Goal: Information Seeking & Learning: Find specific fact

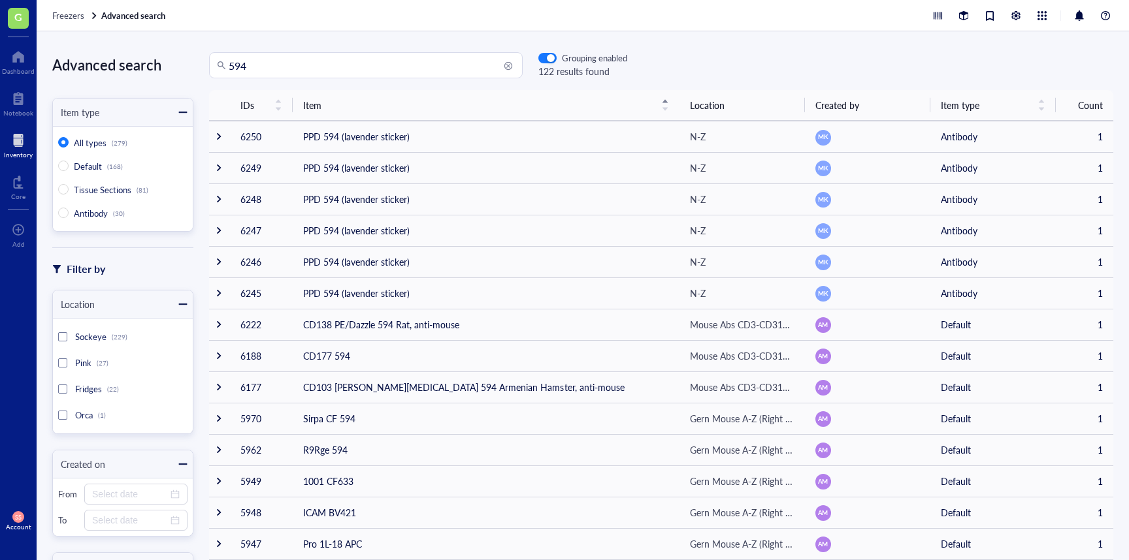
click at [300, 64] on input "594" at bounding box center [372, 65] width 286 height 25
click at [468, 74] on input "search" at bounding box center [372, 65] width 286 height 25
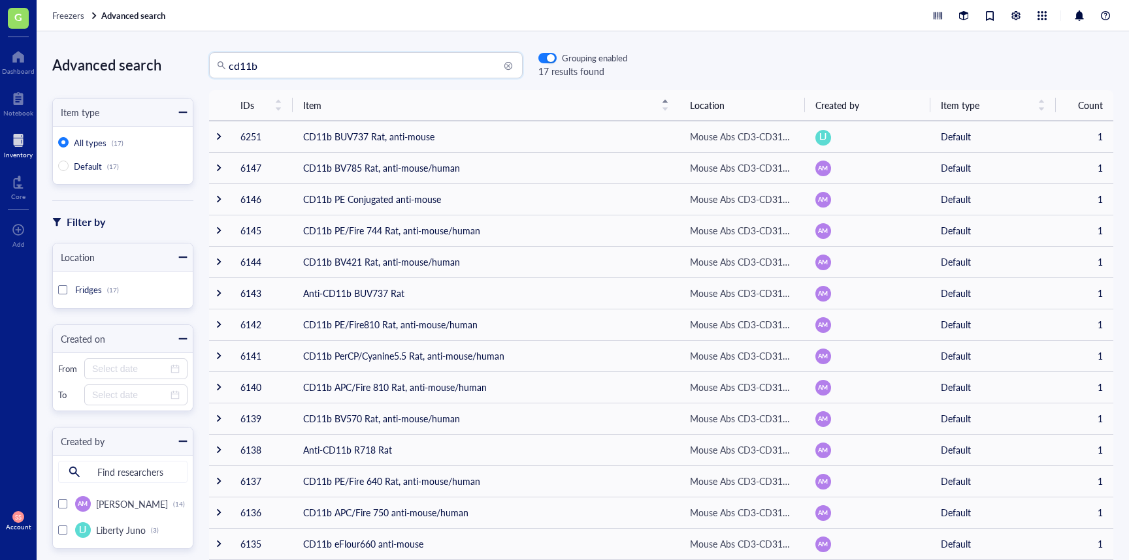
click at [270, 73] on input "cd11b" at bounding box center [372, 65] width 286 height 25
type input "cd11c"
